Goal: Task Accomplishment & Management: Manage account settings

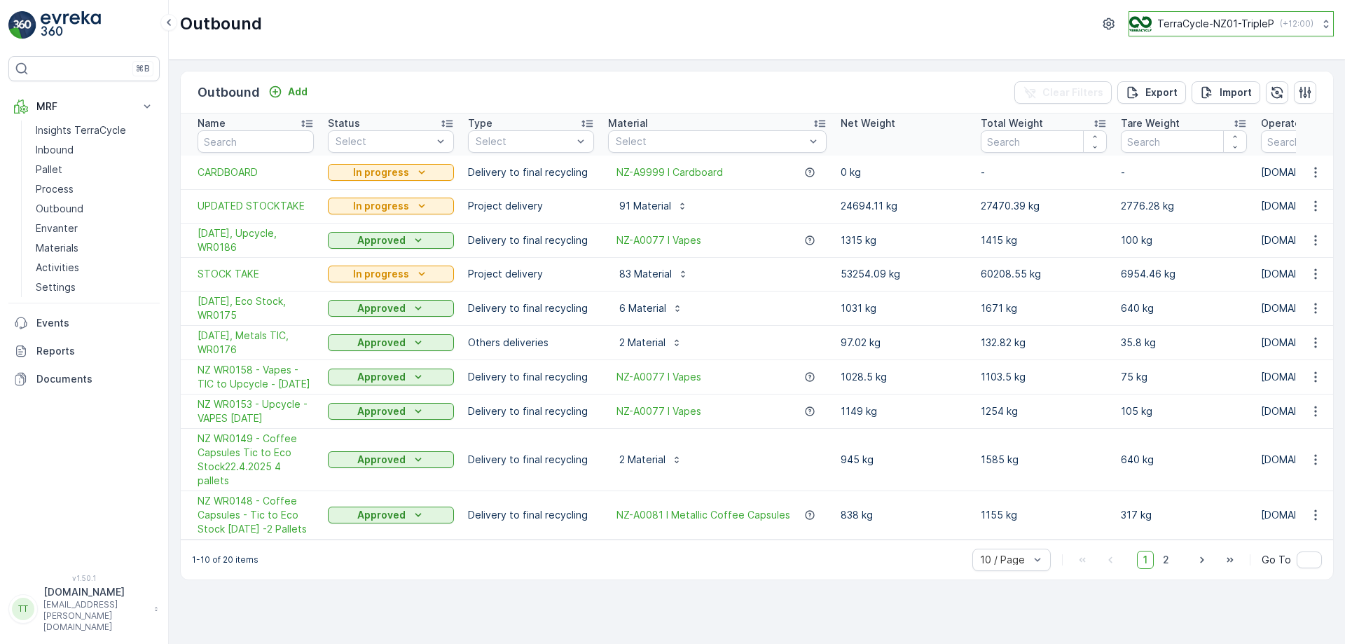
click at [1231, 22] on p "TerraCycle-NZ01-TripleP" at bounding box center [1215, 24] width 117 height 14
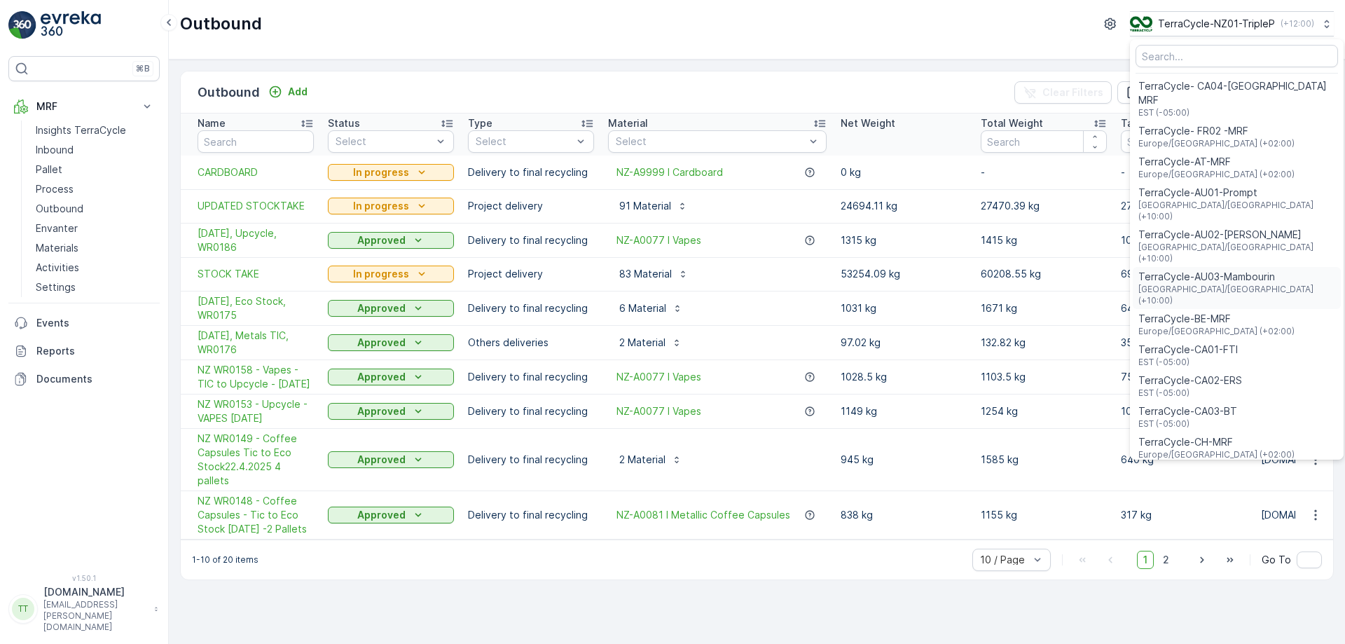
click at [1224, 284] on span "Australia/Melbourne (+10:00)" at bounding box center [1236, 295] width 197 height 22
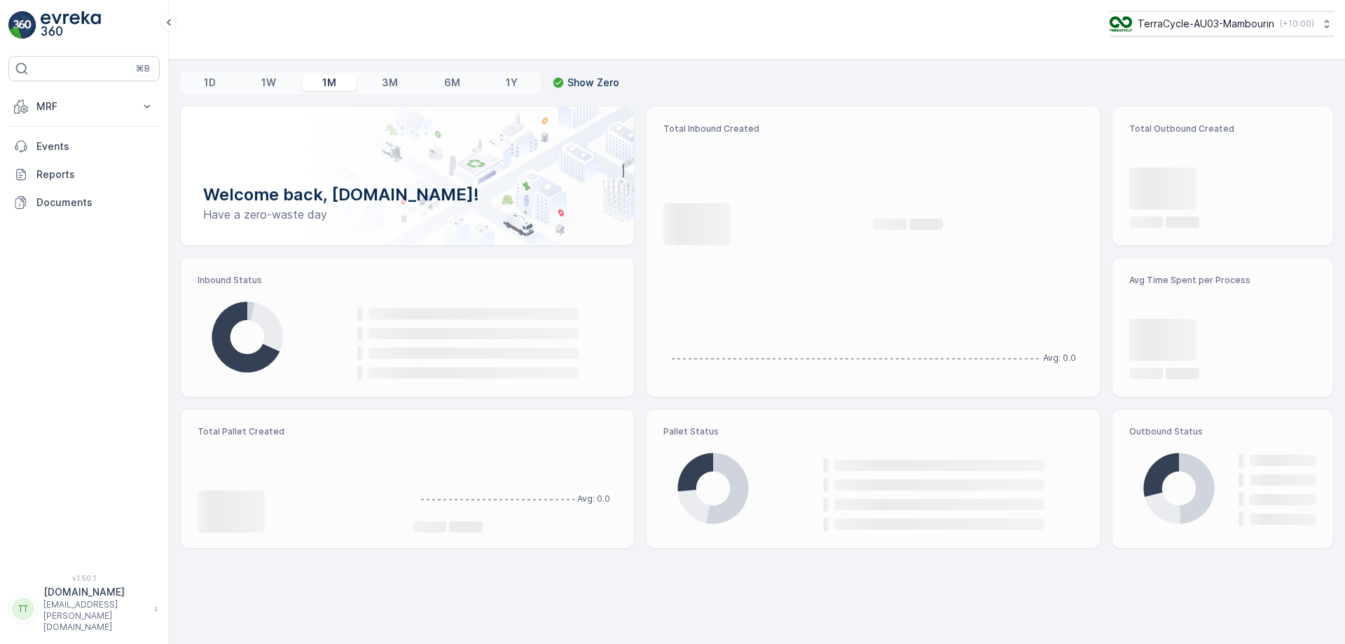
click at [110, 116] on button "MRF" at bounding box center [83, 106] width 151 height 28
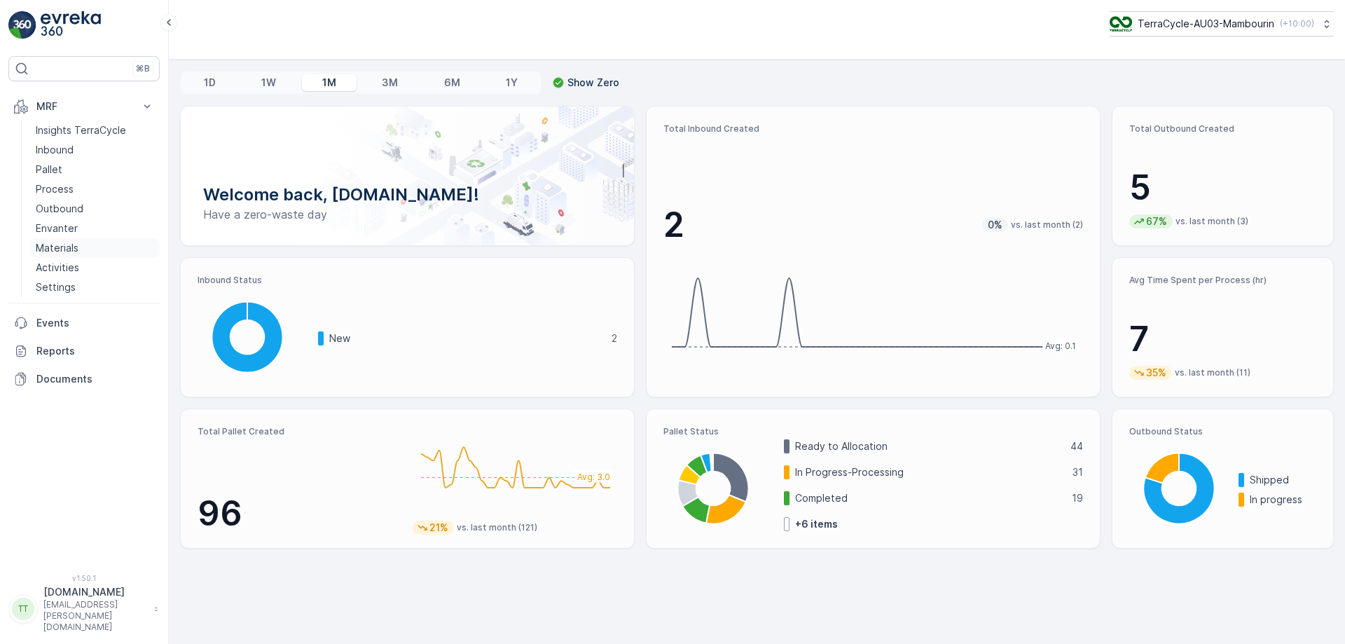
click at [76, 249] on p "Materials" at bounding box center [57, 248] width 43 height 14
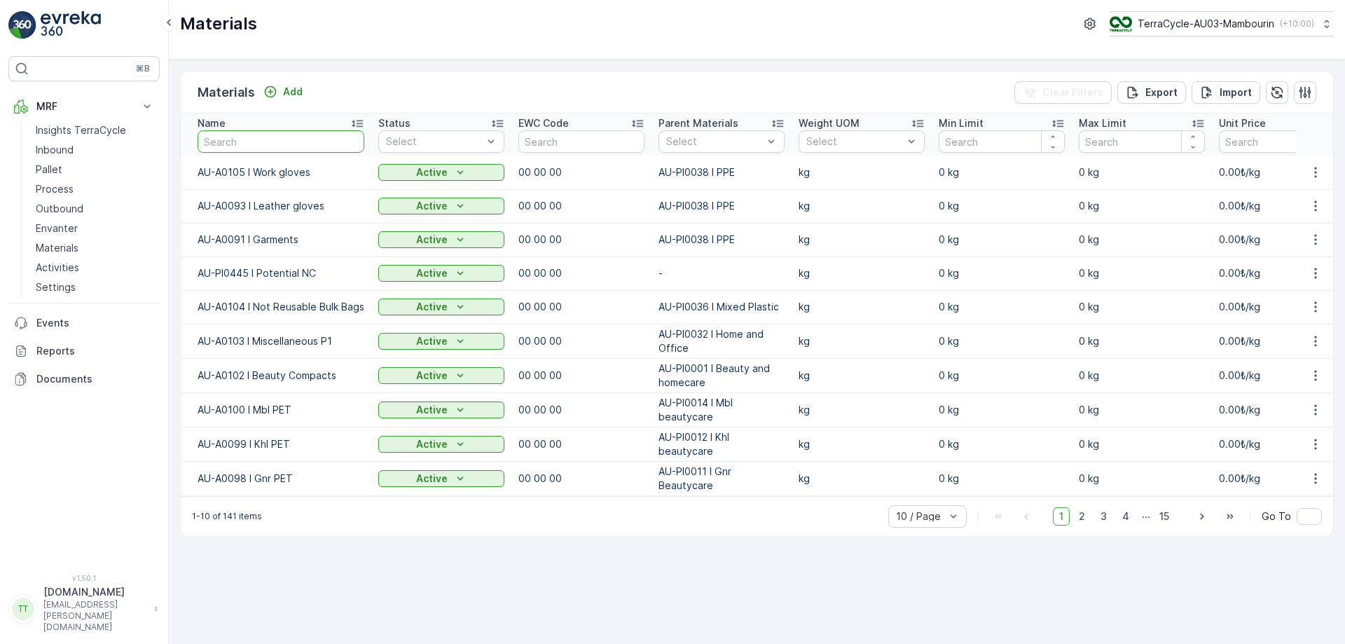
click at [277, 139] on input "text" at bounding box center [280, 141] width 167 height 22
type input "not re"
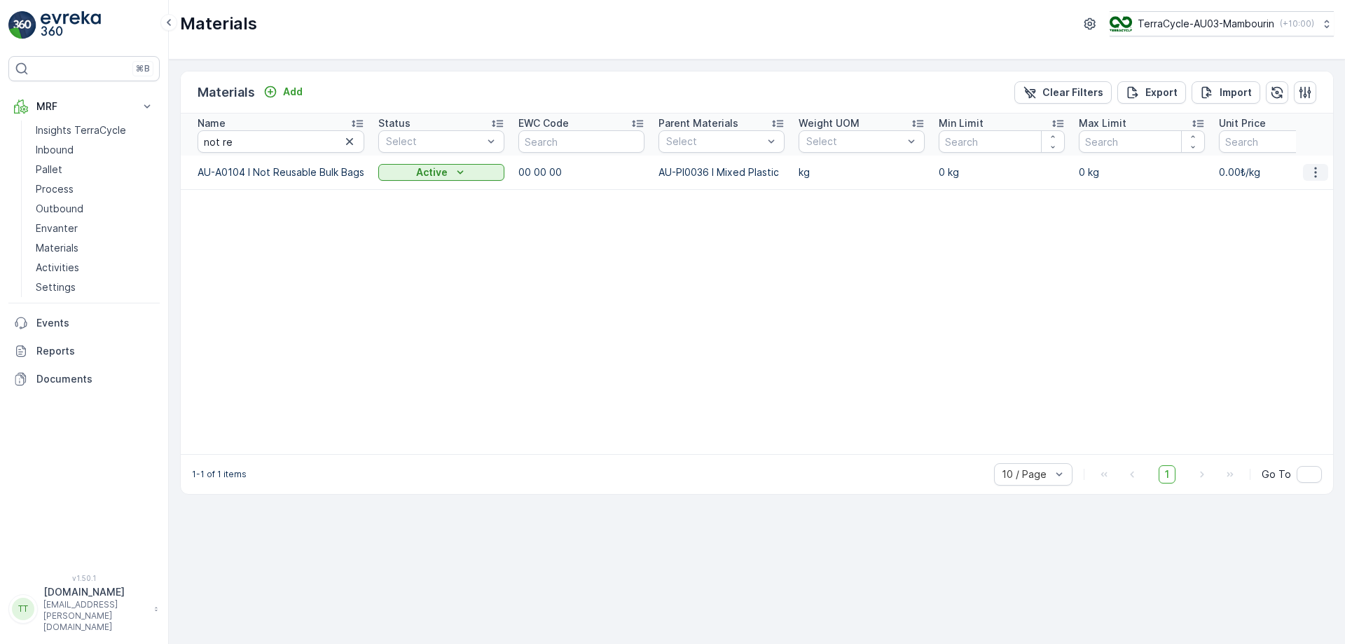
click at [1306, 170] on button "button" at bounding box center [1315, 172] width 25 height 17
click at [1286, 193] on span "Edit Material" at bounding box center [1266, 193] width 59 height 14
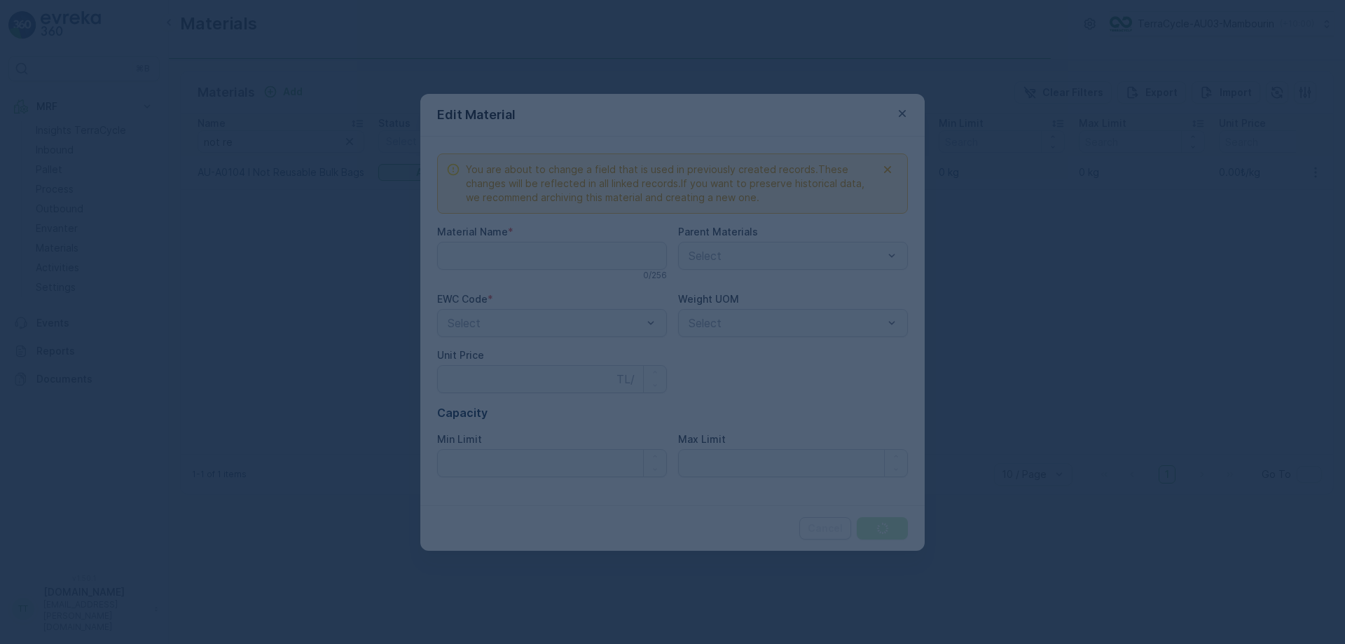
type Name "AU-A0104 I Not Reusable Bulk Bags"
type Price "0"
type Limit "0"
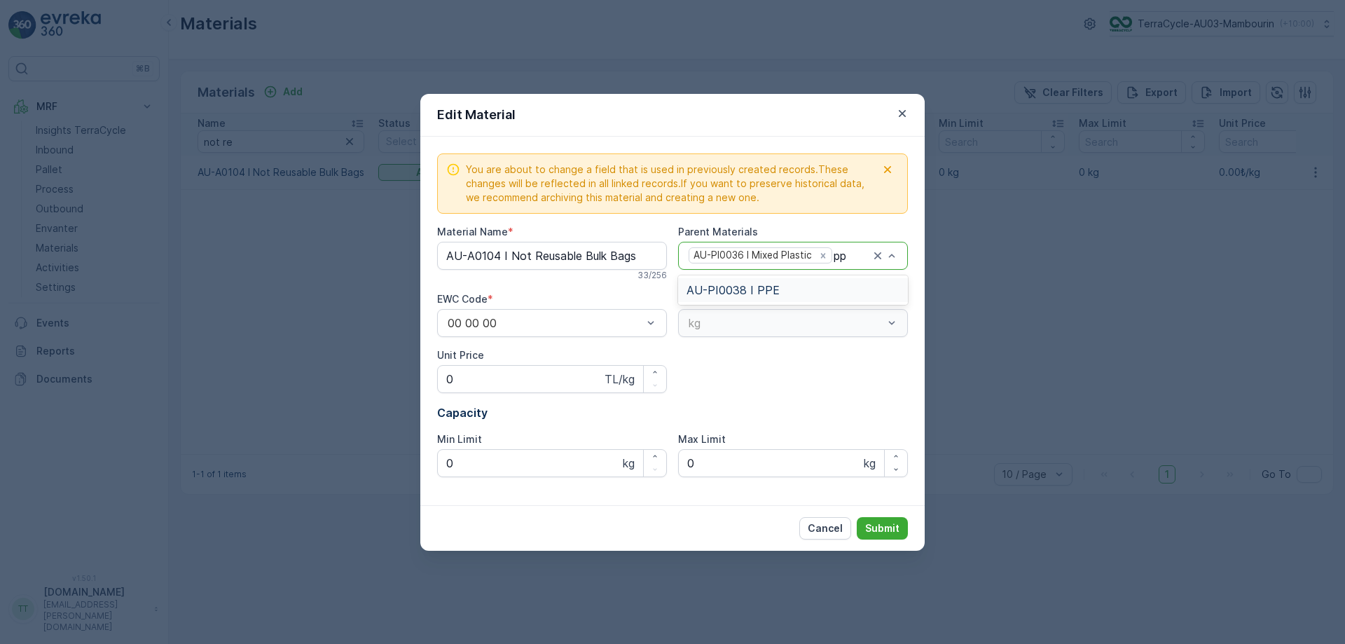
type input "ppe"
click at [829, 286] on div "AU-PI0038 I PPE" at bounding box center [792, 290] width 213 height 13
click at [892, 522] on p "Submit" at bounding box center [882, 528] width 34 height 14
